Goal: Obtain resource: Download file/media

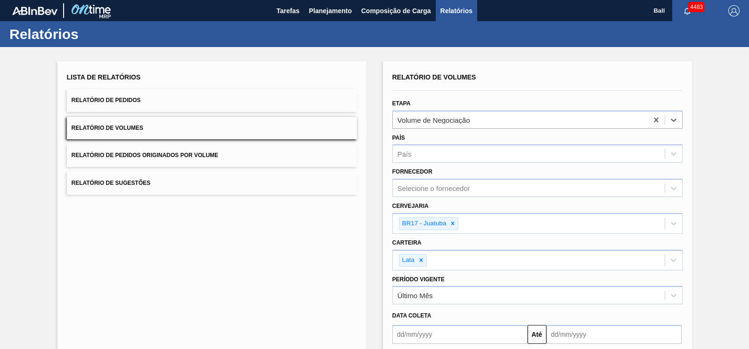
scroll to position [85, 0]
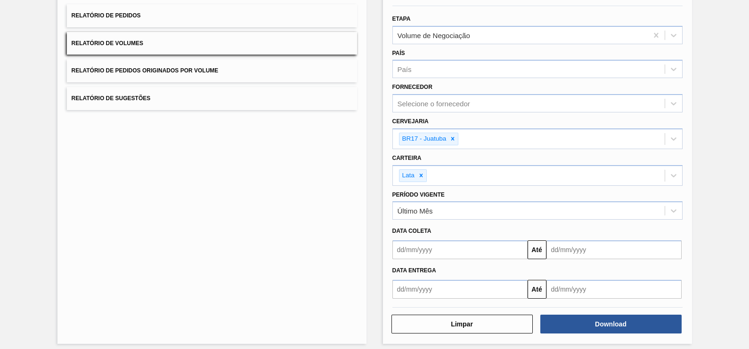
click at [135, 45] on span "Relatório de Volumes" at bounding box center [108, 43] width 72 height 7
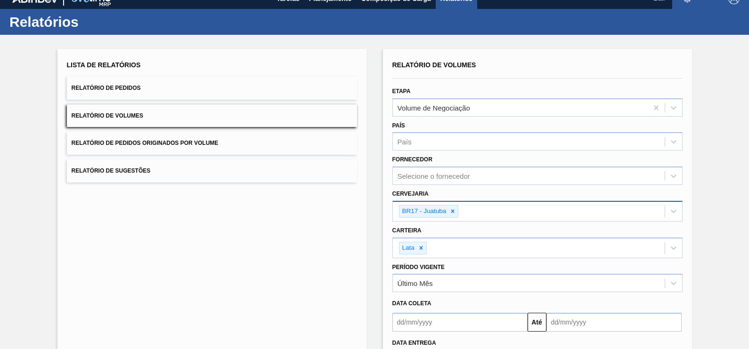
scroll to position [0, 0]
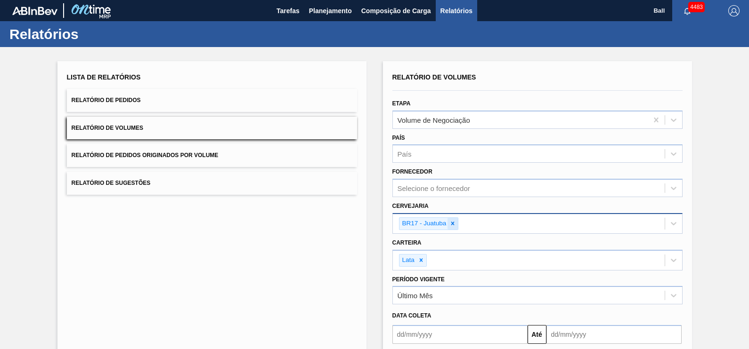
click at [451, 218] on div at bounding box center [452, 224] width 10 height 12
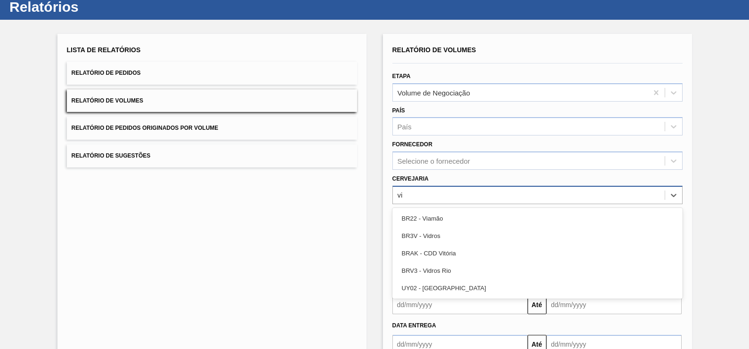
scroll to position [30, 0]
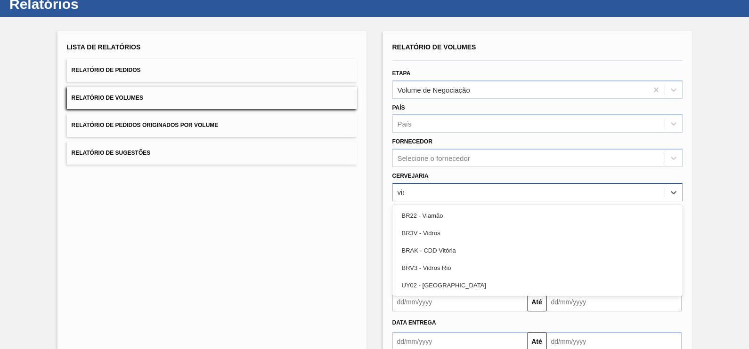
type input "viam"
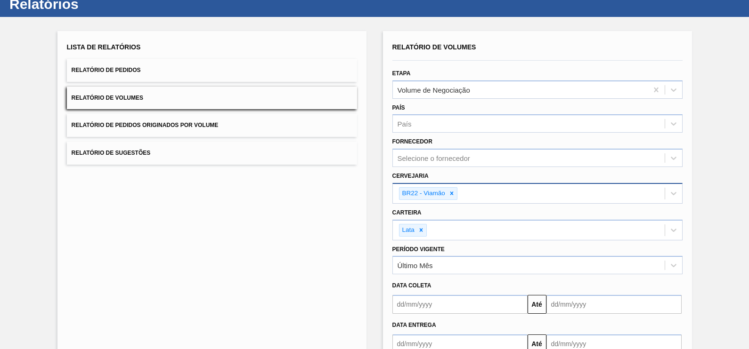
click at [219, 67] on button "Relatório de Pedidos" at bounding box center [212, 70] width 290 height 23
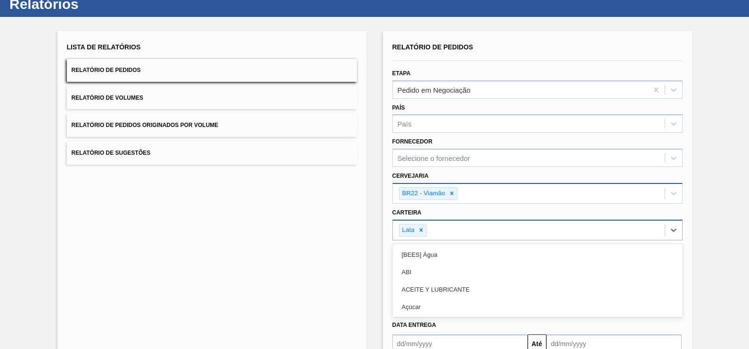
click at [454, 229] on div "option Lata, selected. option [BEES] Água focused, 1 of 101. 101 results availa…" at bounding box center [537, 230] width 290 height 21
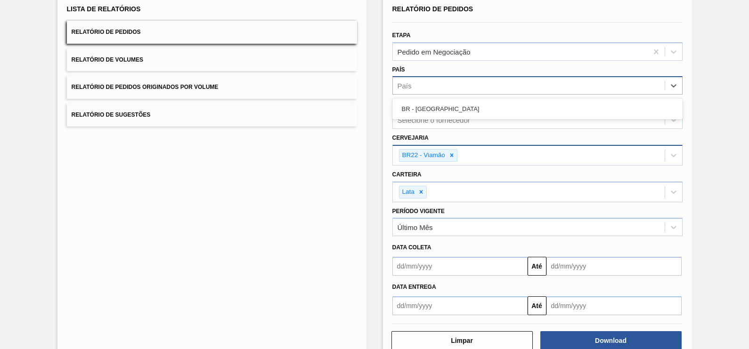
click at [454, 81] on div "País" at bounding box center [529, 86] width 272 height 14
click at [483, 49] on div "Pedido em Negociação" at bounding box center [520, 52] width 255 height 14
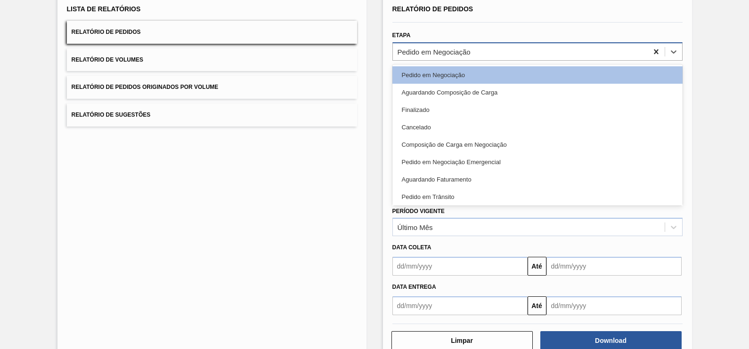
click at [658, 53] on icon at bounding box center [655, 51] width 9 height 9
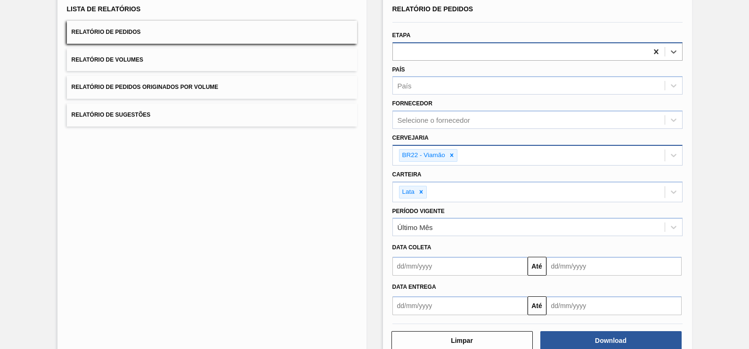
click at [657, 53] on icon at bounding box center [655, 51] width 9 height 9
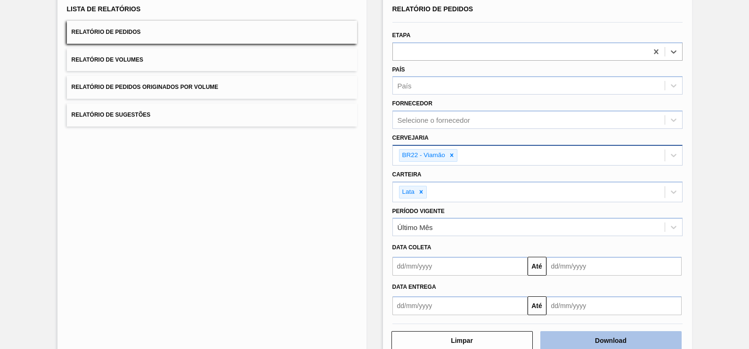
click at [610, 342] on button "Download" at bounding box center [610, 340] width 141 height 19
